Goal: Navigation & Orientation: Find specific page/section

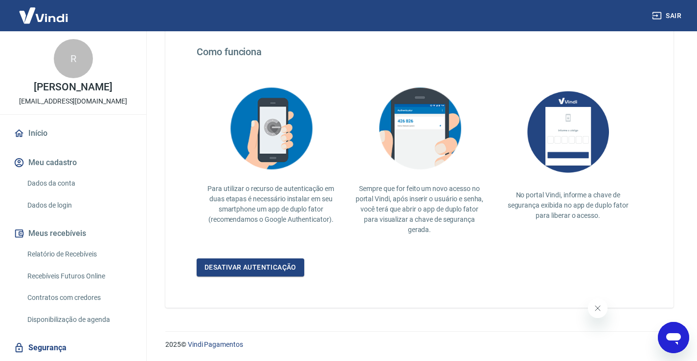
scroll to position [180, 0]
click at [75, 216] on link "Dados de login" at bounding box center [78, 206] width 111 height 20
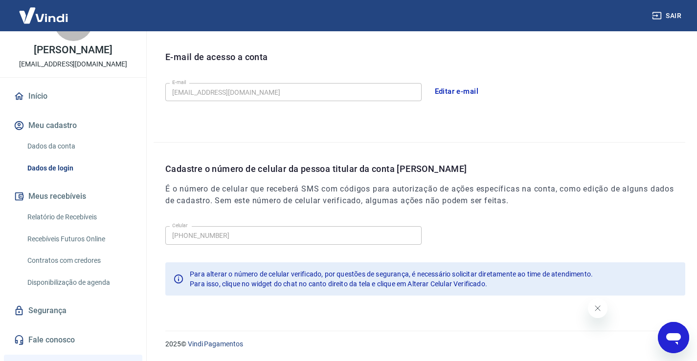
scroll to position [147, 0]
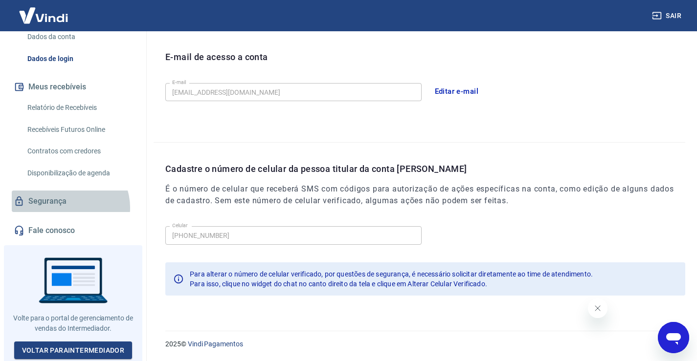
click at [69, 212] on link "Segurança" at bounding box center [73, 202] width 123 height 22
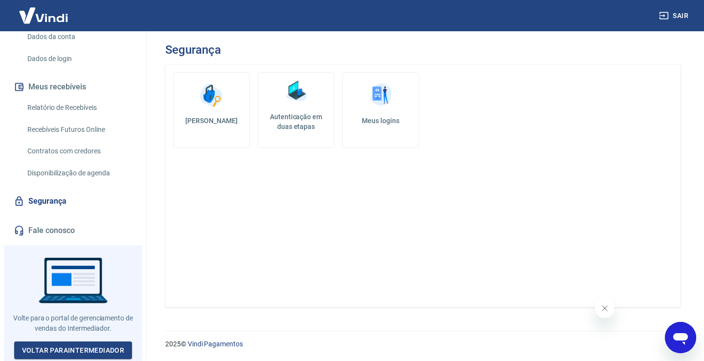
click at [301, 92] on img at bounding box center [296, 91] width 29 height 29
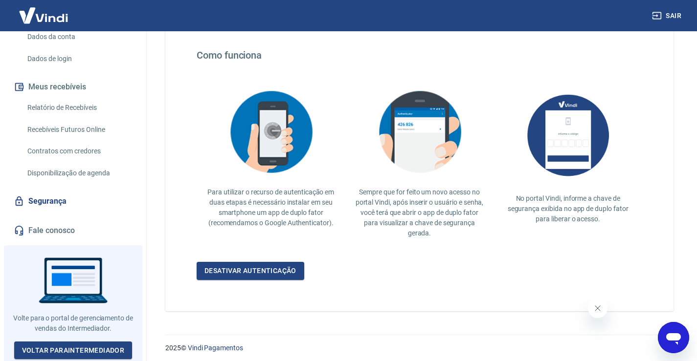
scroll to position [180, 0]
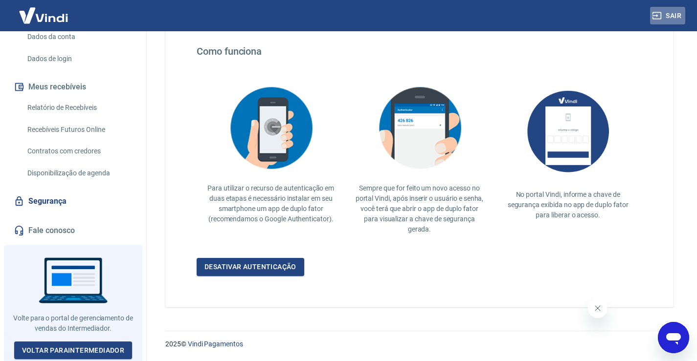
click at [665, 21] on button "Sair" at bounding box center [667, 16] width 35 height 18
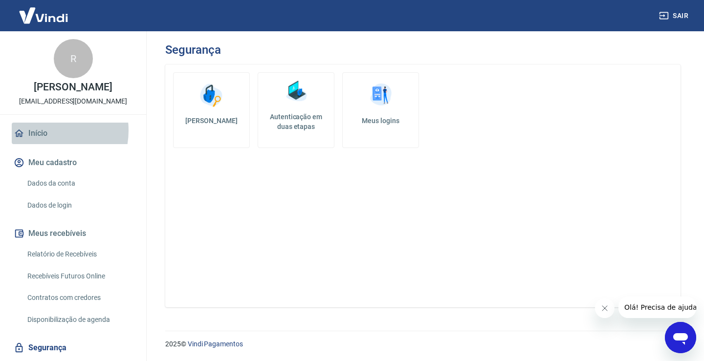
click at [43, 141] on link "Início" at bounding box center [73, 134] width 123 height 22
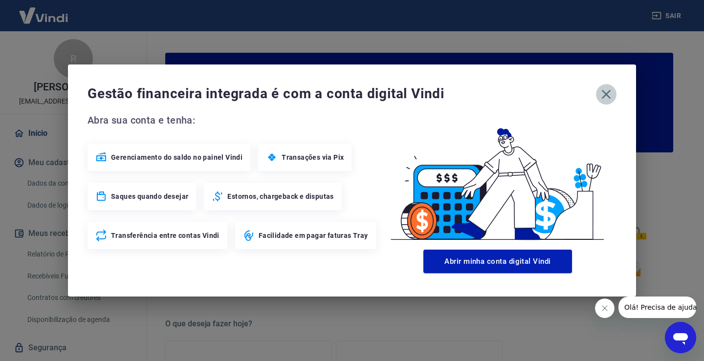
click at [603, 96] on icon "button" at bounding box center [607, 95] width 16 height 16
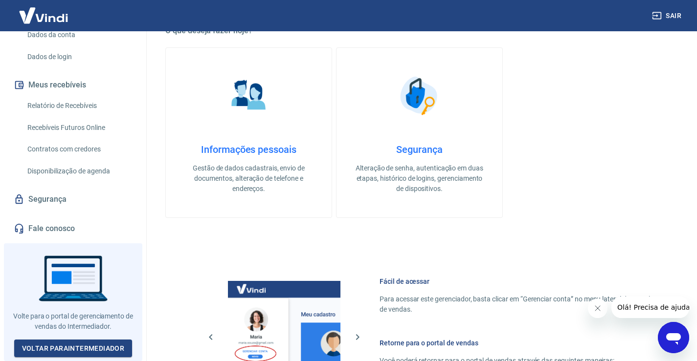
scroll to position [156, 0]
click at [117, 342] on link "Voltar para Intermediador" at bounding box center [73, 349] width 118 height 18
